Goal: Task Accomplishment & Management: Use online tool/utility

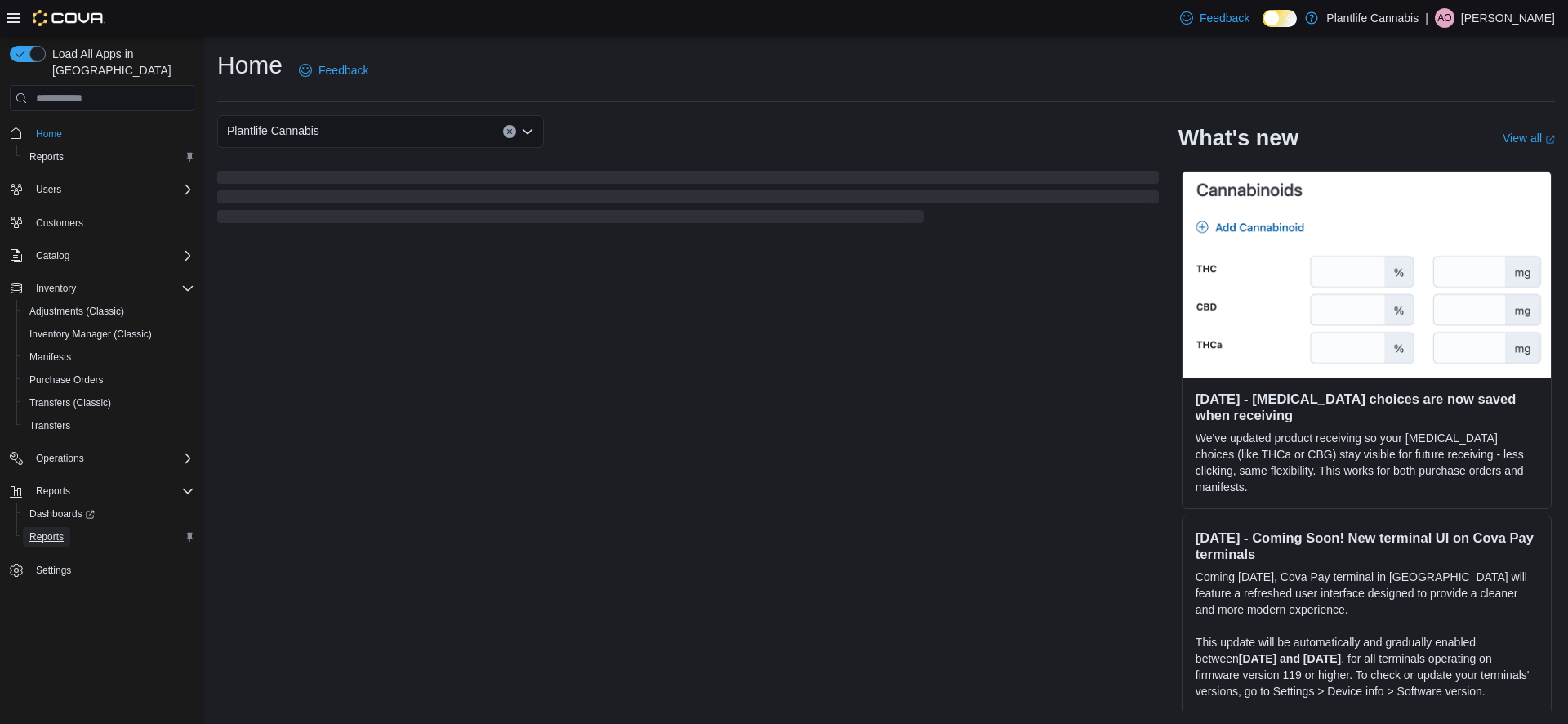
click at [64, 531] on span "Reports" at bounding box center [46, 537] width 34 height 13
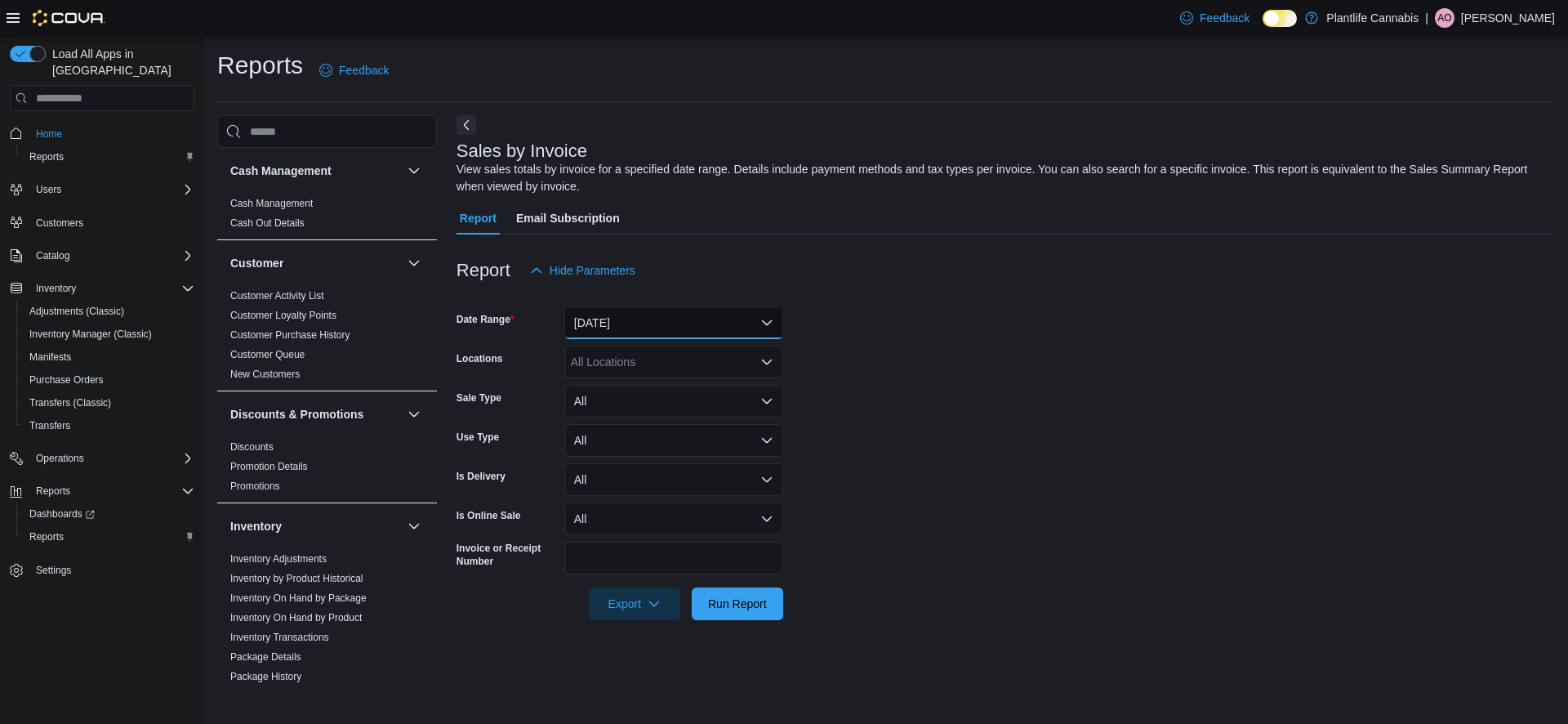
drag, startPoint x: 607, startPoint y: 321, endPoint x: 610, endPoint y: 335, distance: 14.3
click at [607, 321] on button "[DATE]" at bounding box center [674, 322] width 219 height 32
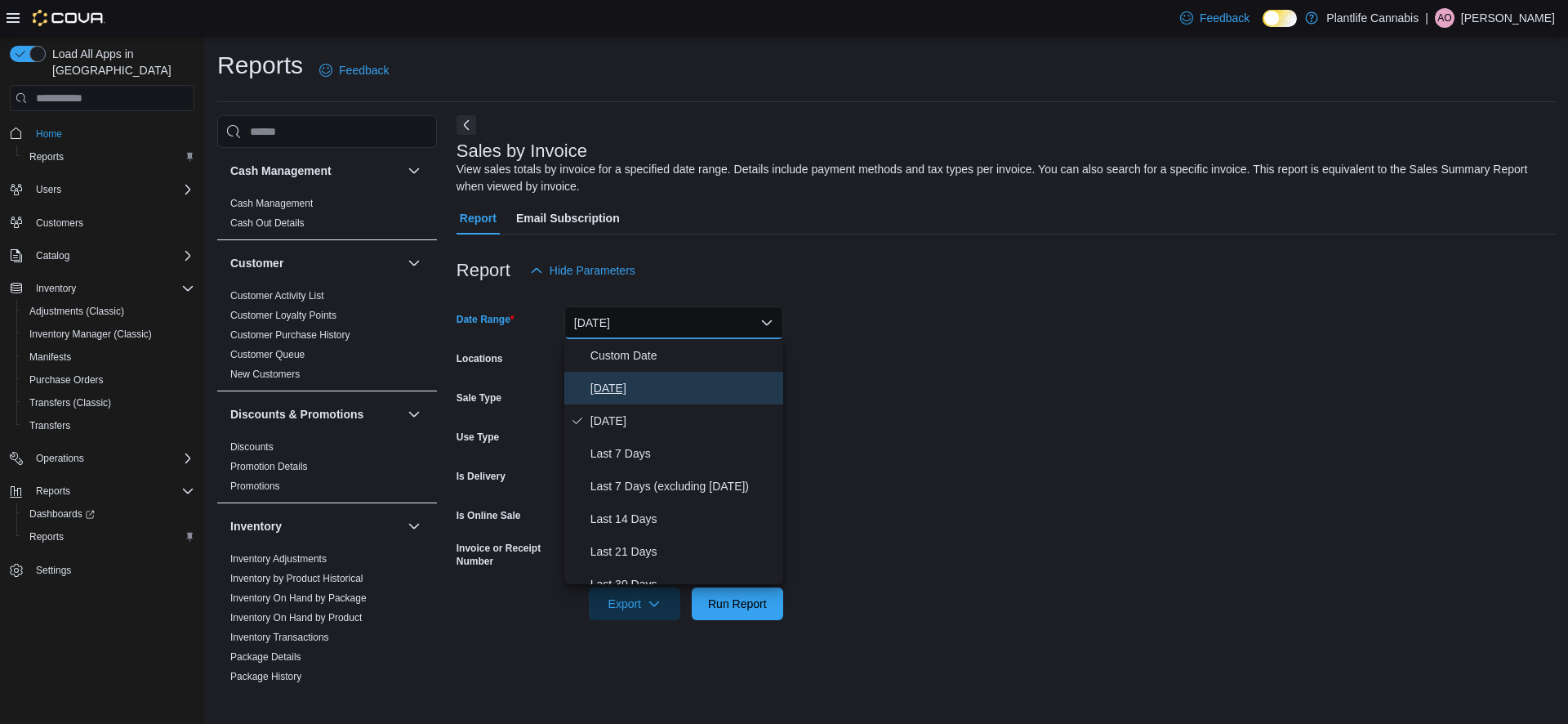
drag, startPoint x: 613, startPoint y: 371, endPoint x: 624, endPoint y: 370, distance: 11.0
click at [613, 372] on button "[DATE]" at bounding box center [674, 388] width 219 height 32
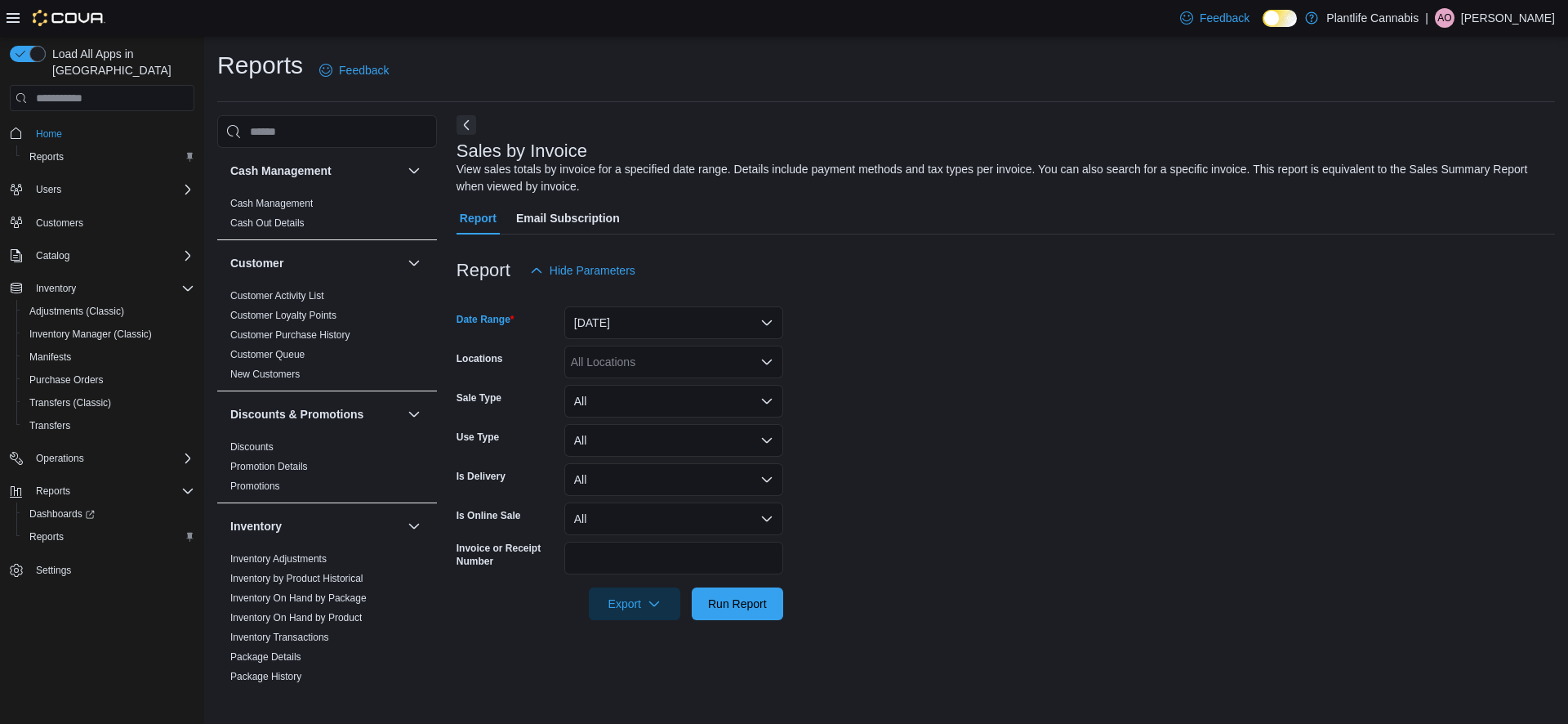
click at [637, 364] on div "All Locations" at bounding box center [674, 361] width 219 height 32
type input "**"
click at [650, 413] on span "Calgary - [GEOGRAPHIC_DATA]" at bounding box center [691, 413] width 169 height 17
drag, startPoint x: 986, startPoint y: 423, endPoint x: 591, endPoint y: 457, distance: 396.5
click at [945, 427] on form "Date Range [DATE] Locations [GEOGRAPHIC_DATA] - [GEOGRAPHIC_DATA] Sale Type All…" at bounding box center [1005, 452] width 1098 height 333
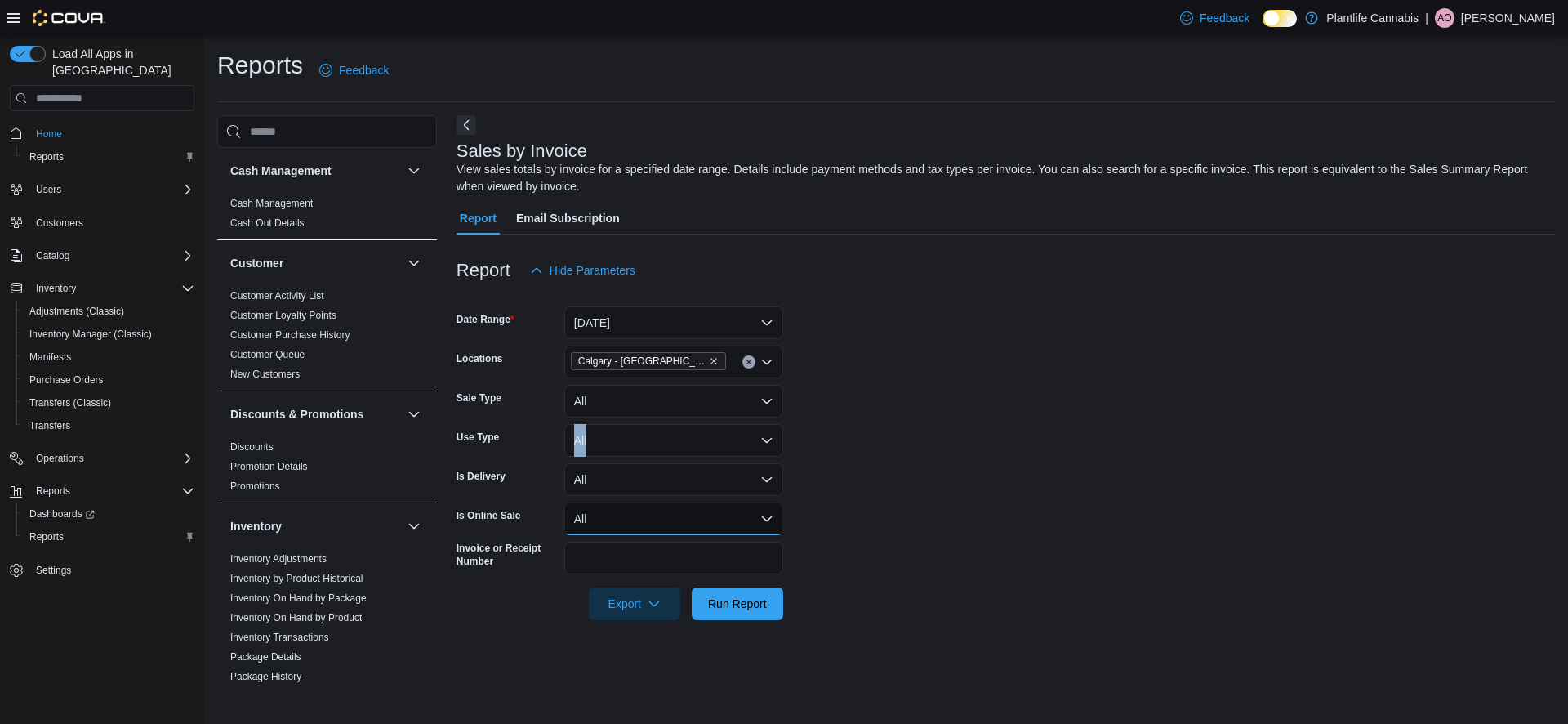
click at [659, 523] on button "All" at bounding box center [674, 518] width 219 height 32
click at [628, 589] on span "Yes" at bounding box center [683, 585] width 186 height 20
drag, startPoint x: 735, startPoint y: 604, endPoint x: 735, endPoint y: 594, distance: 10.0
click at [735, 604] on span "Run Report" at bounding box center [737, 603] width 59 height 17
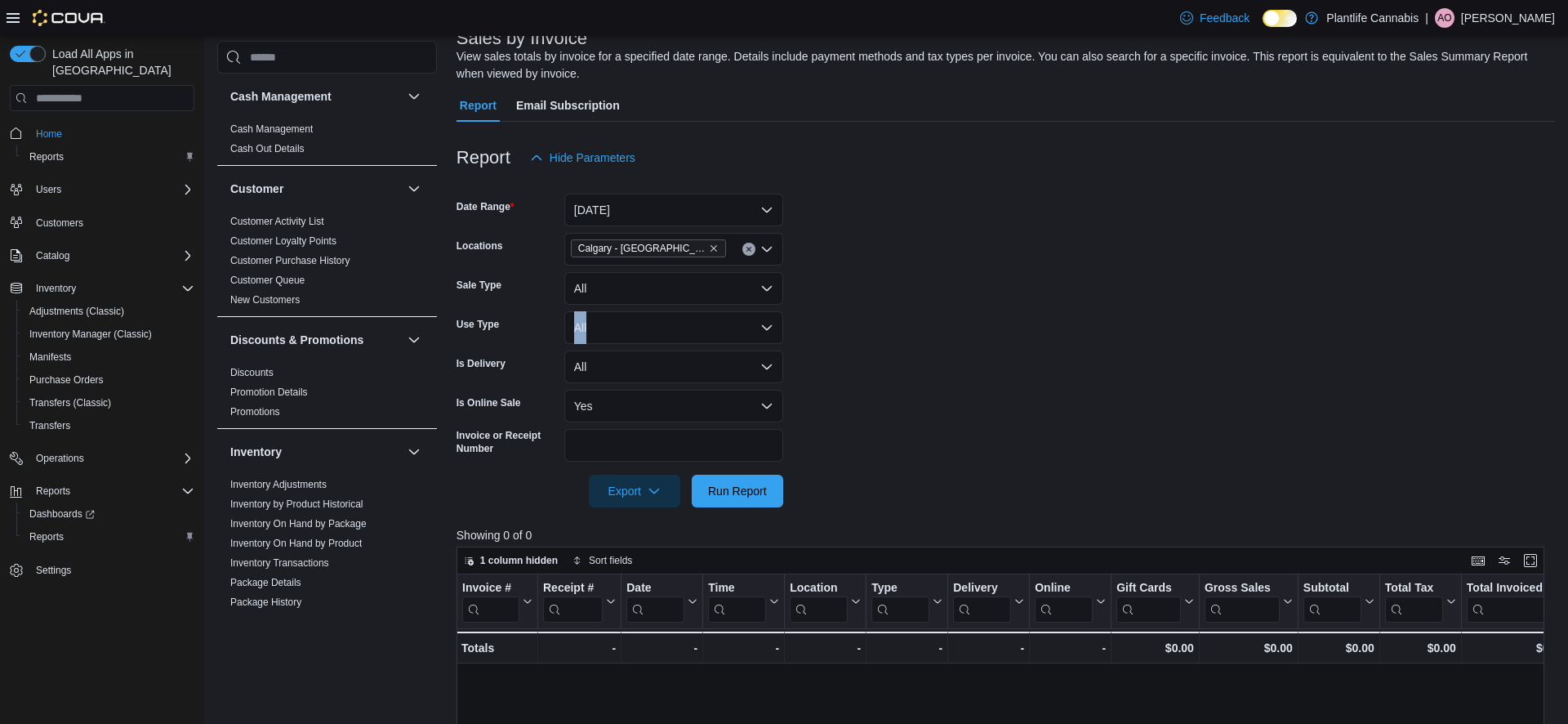
scroll to position [154, 0]
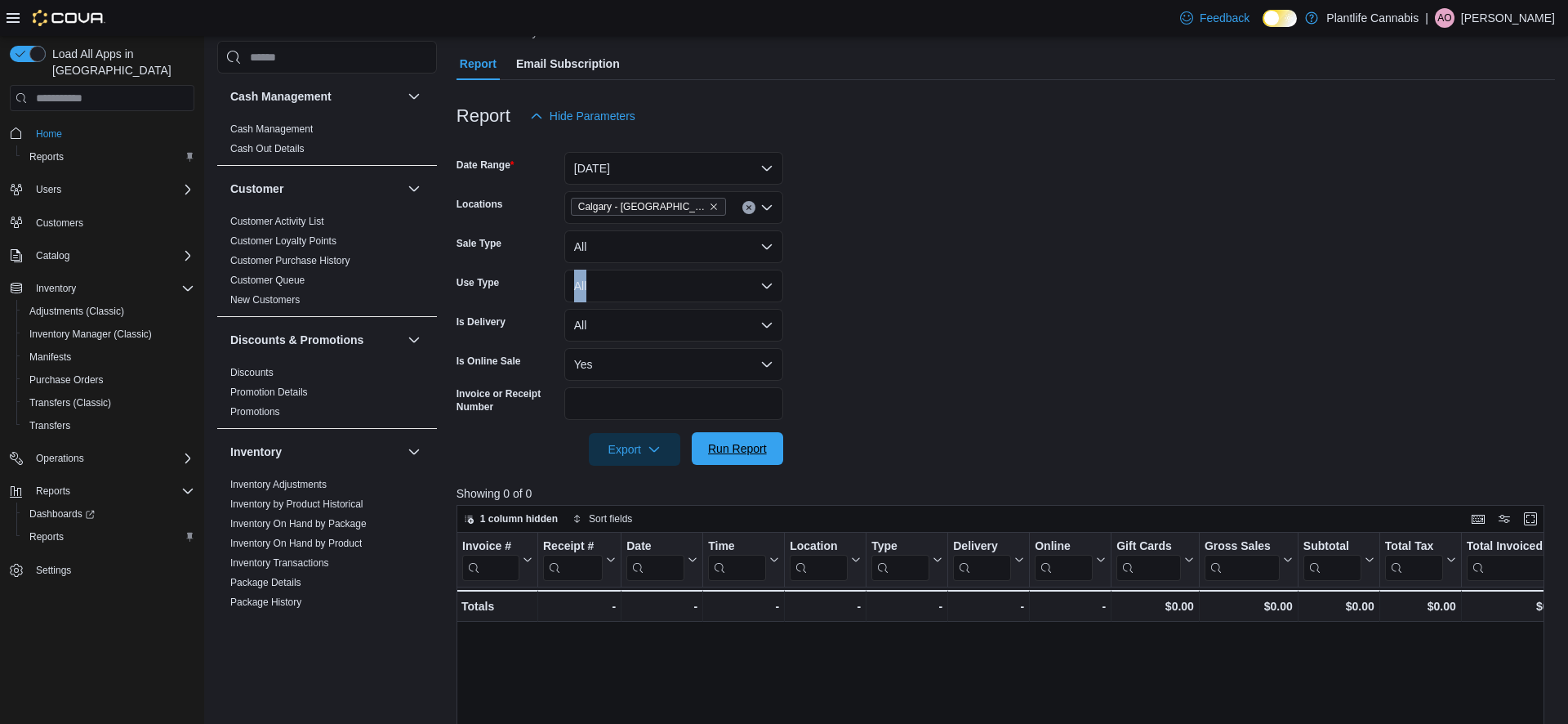
click at [730, 461] on span "Run Report" at bounding box center [737, 448] width 72 height 32
